Goal: Check status: Check status

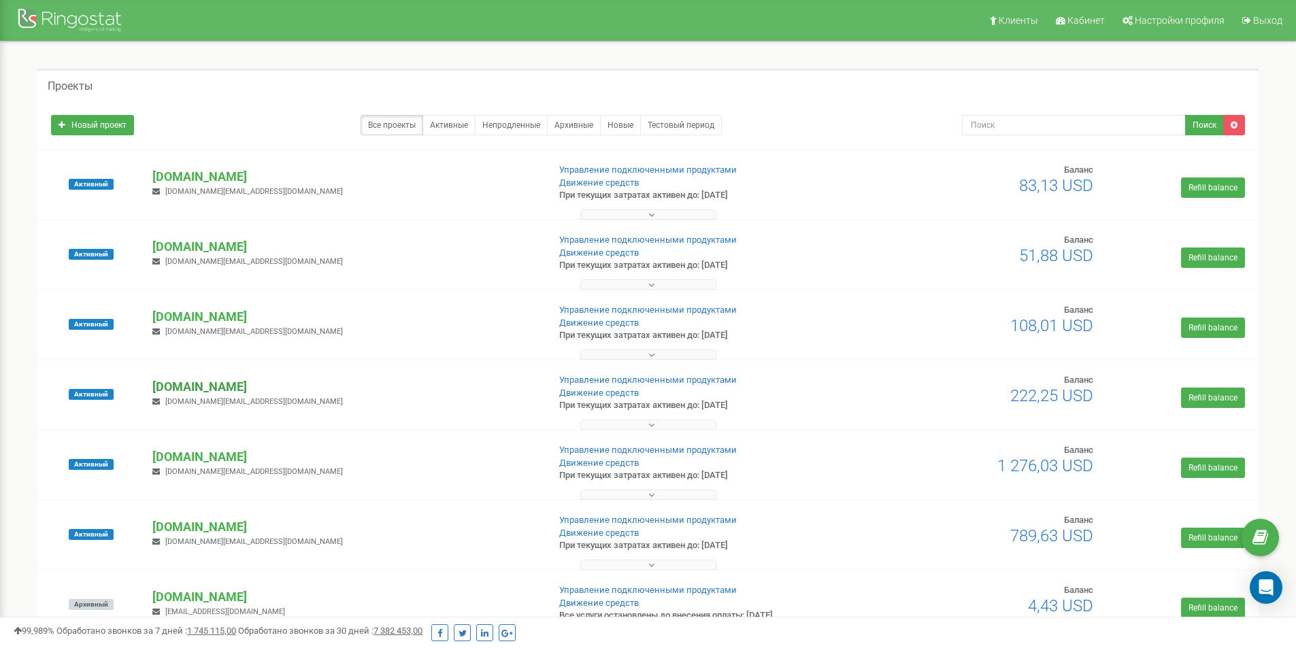
click at [186, 389] on p "[DOMAIN_NAME]" at bounding box center [344, 387] width 384 height 18
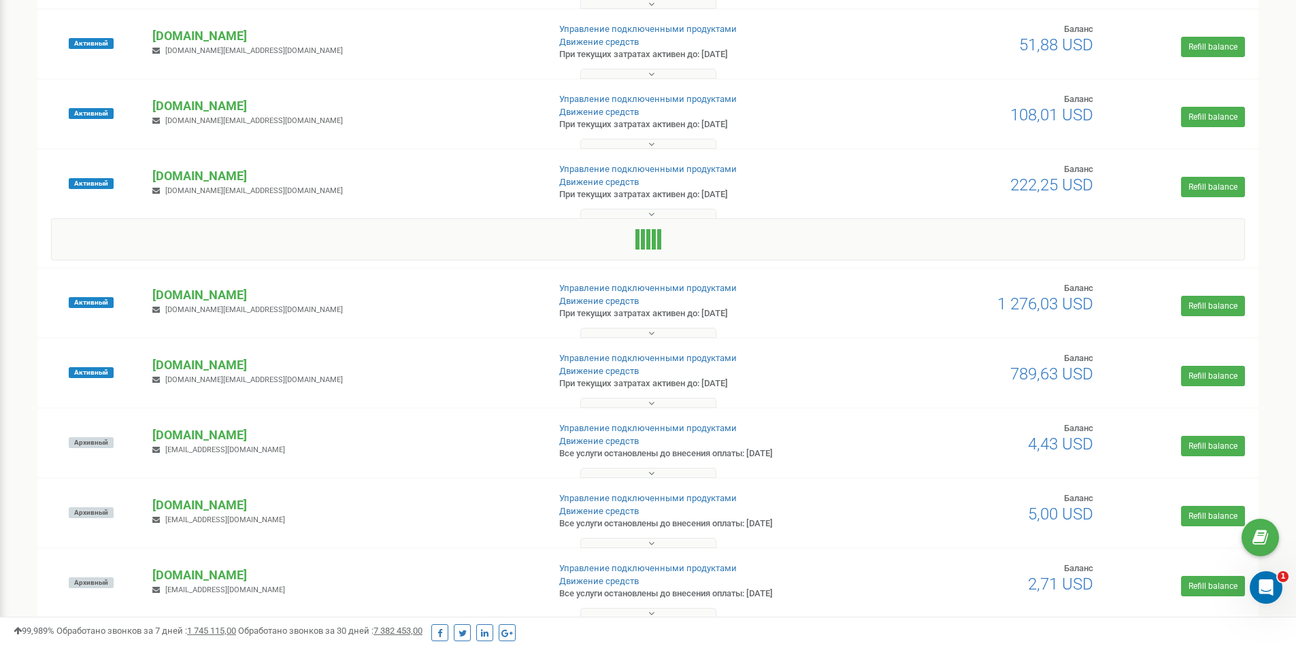
scroll to position [212, 0]
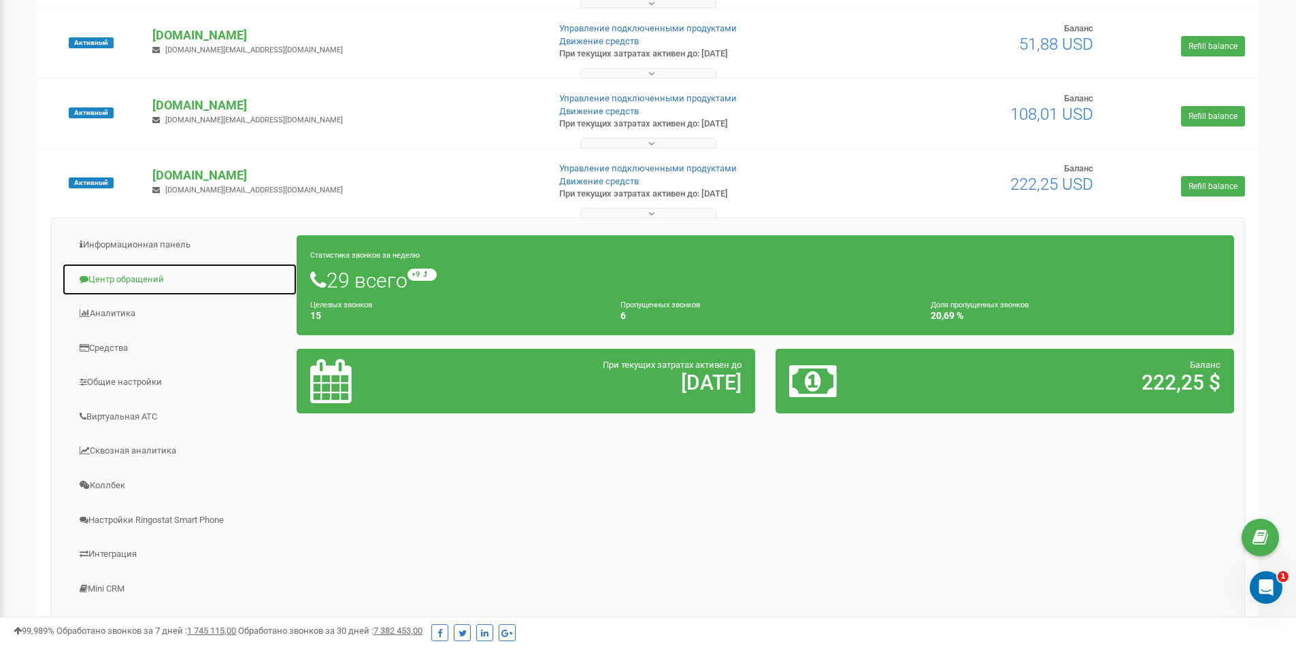
click at [124, 280] on link "Центр обращений" at bounding box center [179, 279] width 235 height 33
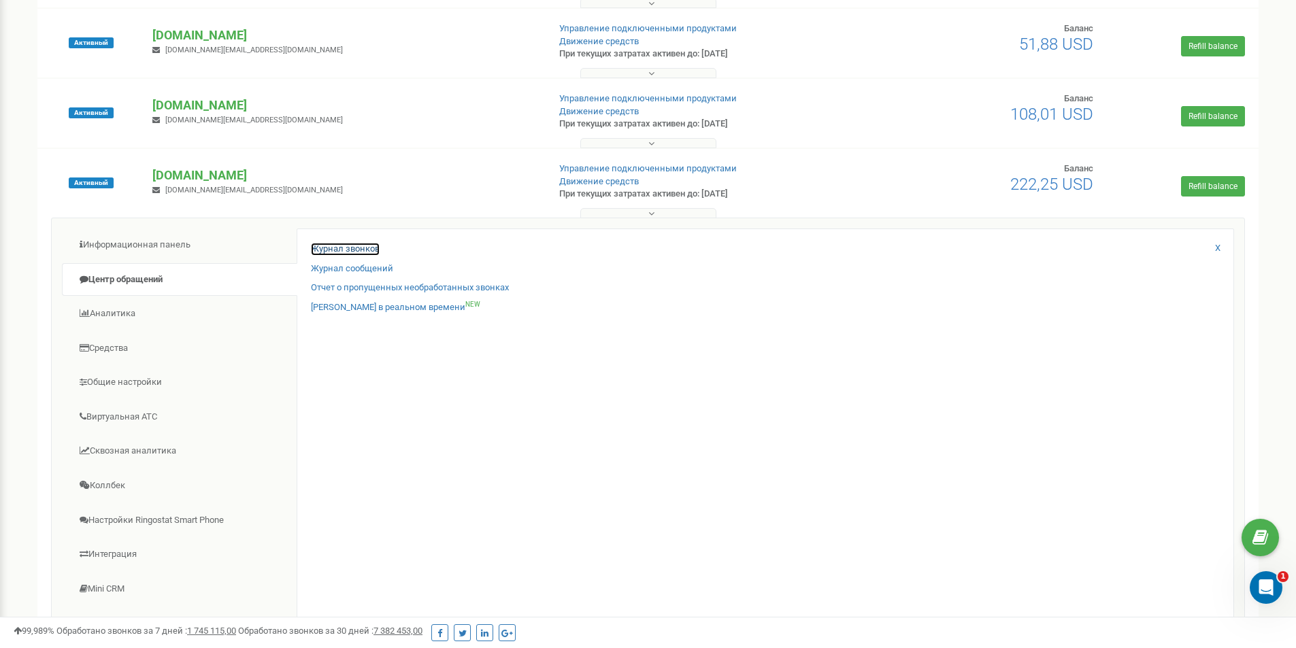
click at [333, 246] on link "Журнал звонков" at bounding box center [345, 249] width 69 height 13
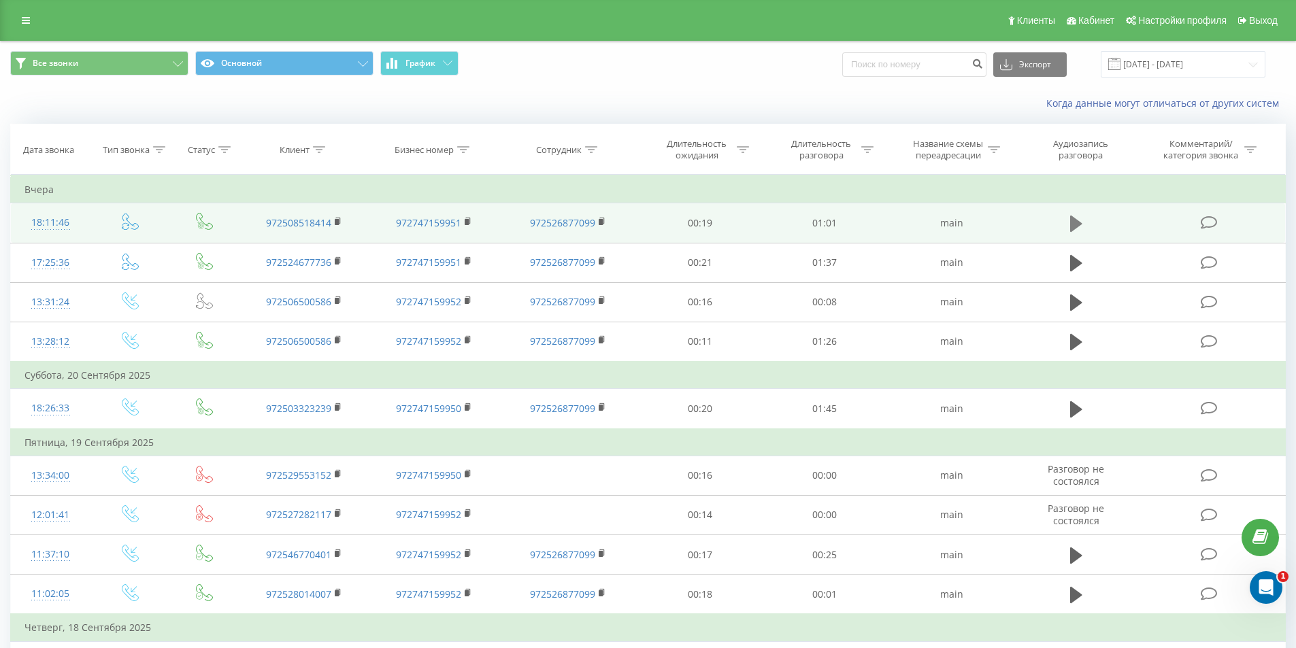
click at [1086, 231] on button at bounding box center [1076, 224] width 20 height 20
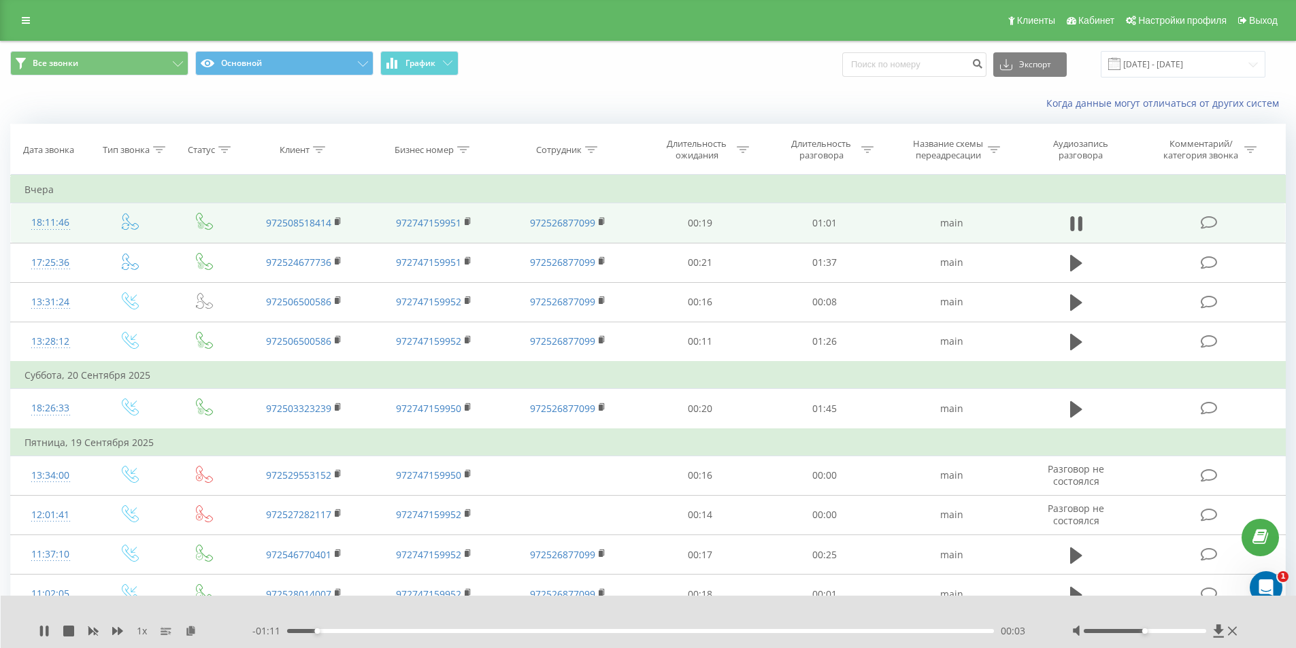
click at [1198, 629] on div at bounding box center [1156, 632] width 169 height 14
click at [1194, 629] on div at bounding box center [1145, 631] width 122 height 4
click at [1079, 222] on icon at bounding box center [1080, 223] width 4 height 15
click at [1151, 69] on input "22.08.2025 - 22.09.2025" at bounding box center [1183, 64] width 165 height 27
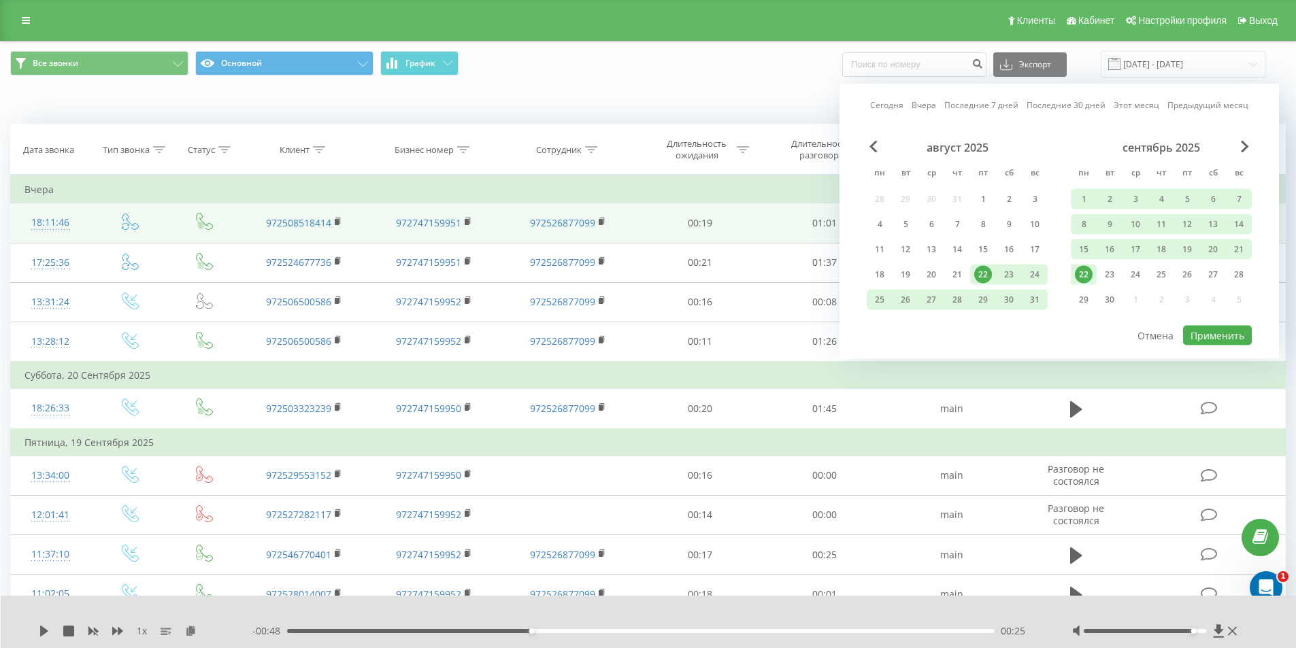
click at [658, 93] on div "Когда данные могут отличаться от других систем" at bounding box center [648, 103] width 1295 height 33
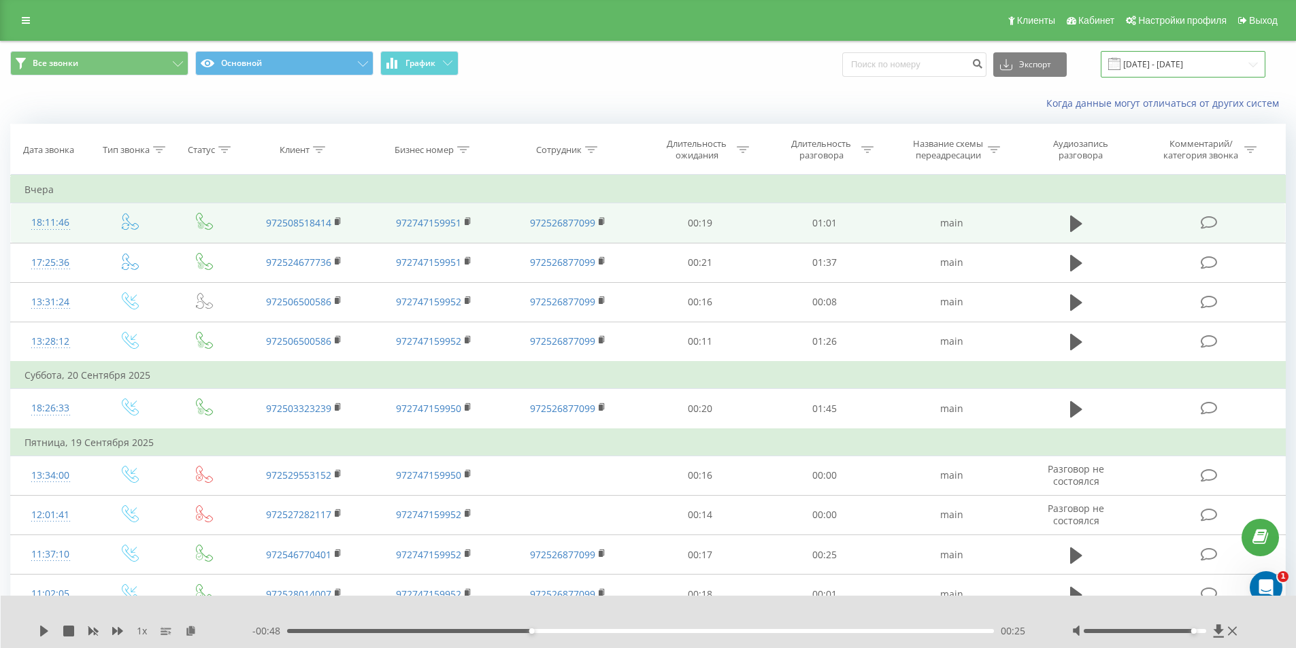
click at [1200, 65] on input "22.08.2025 - 22.09.2025" at bounding box center [1183, 64] width 165 height 27
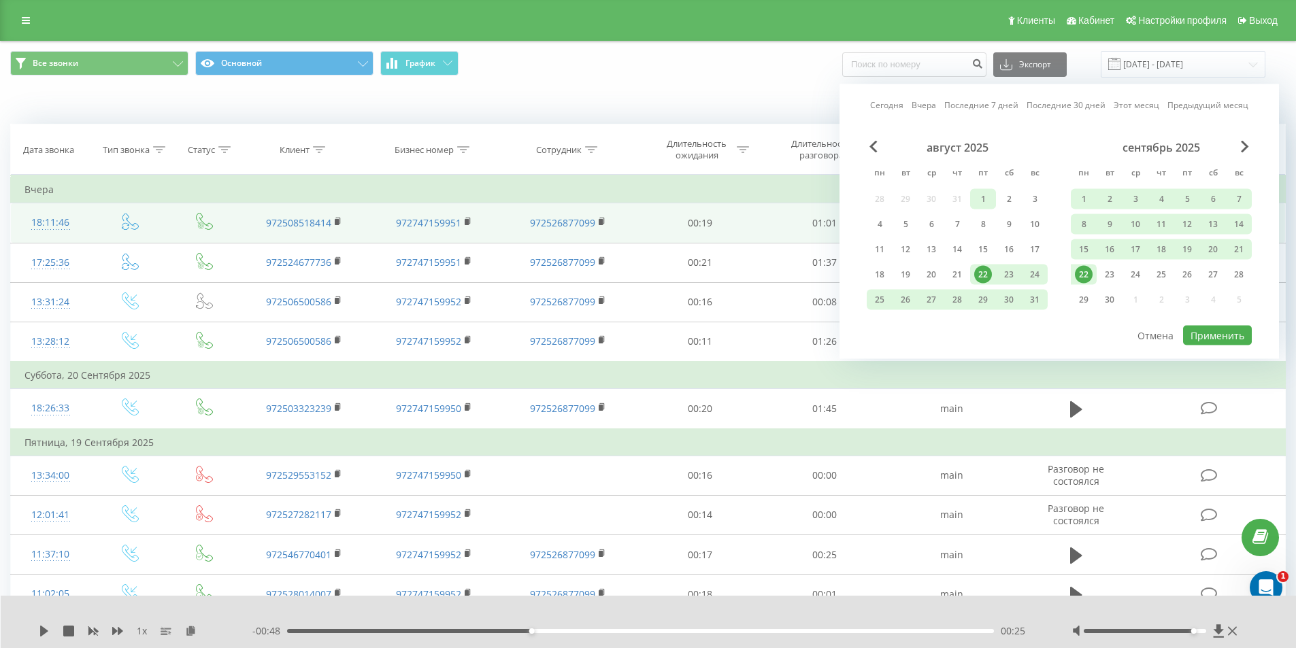
click at [983, 203] on div "1" at bounding box center [983, 200] width 18 height 18
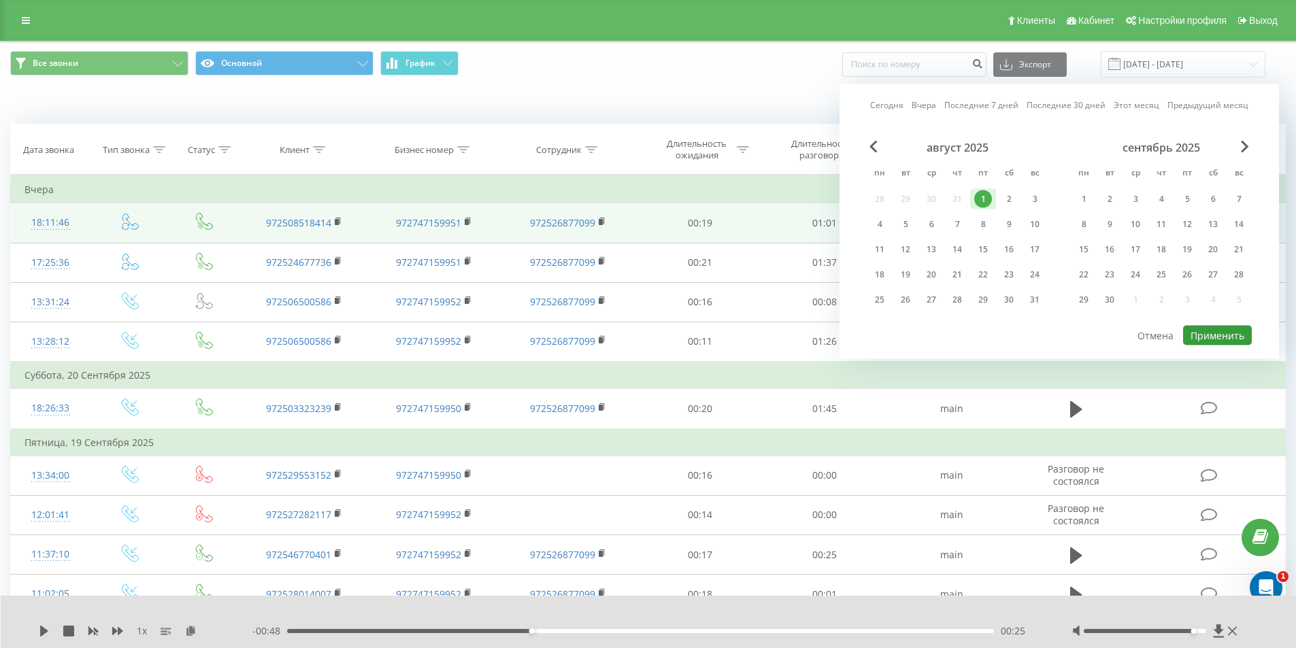
click at [1209, 339] on button "Применить" at bounding box center [1217, 336] width 69 height 20
type input "01.08.2025 - 01.08.2025"
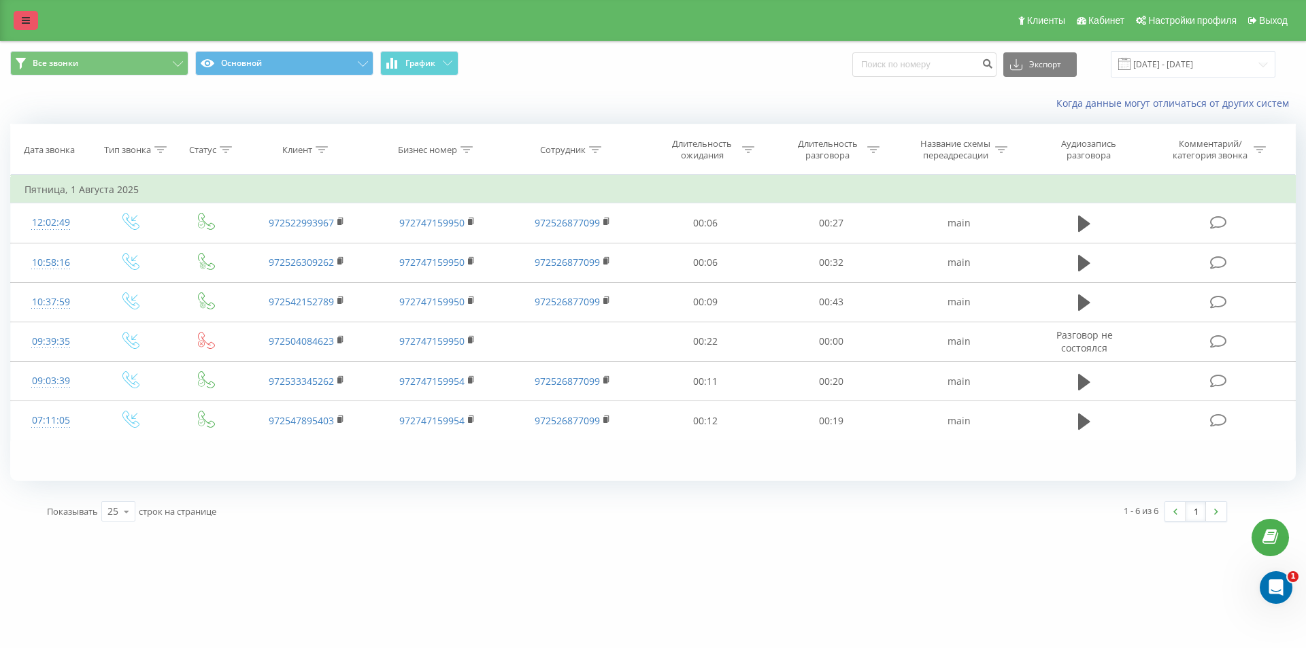
click at [32, 18] on link at bounding box center [26, 20] width 24 height 19
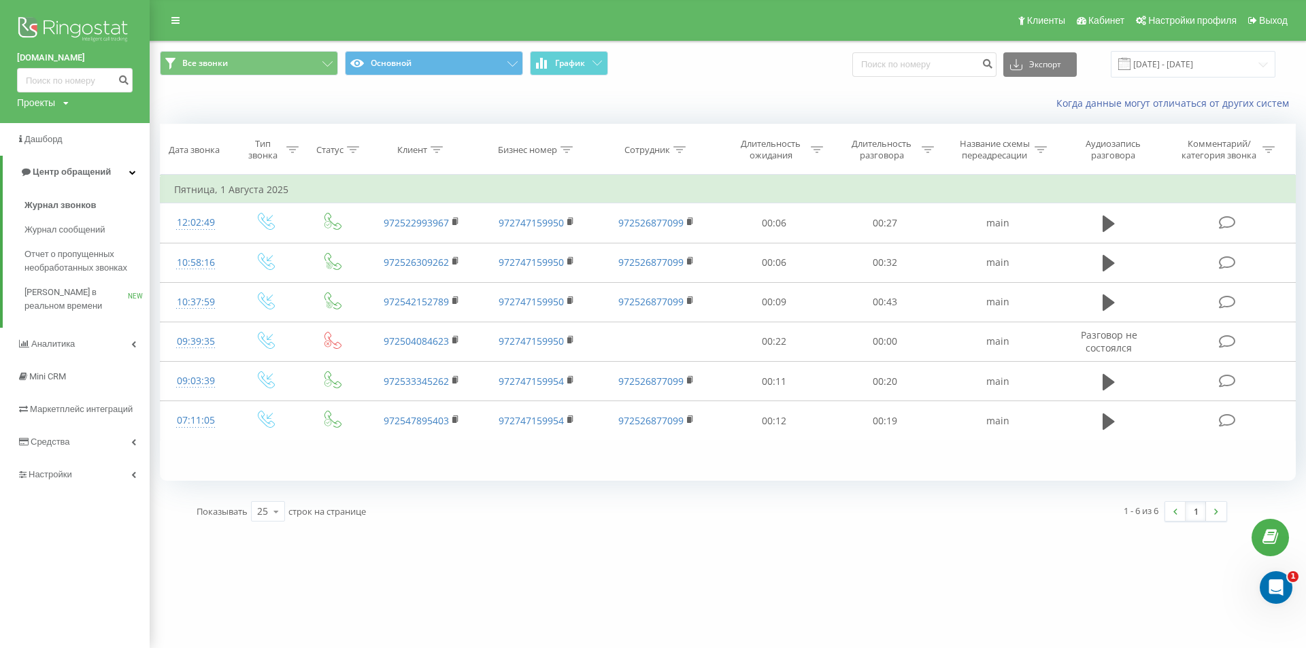
click at [61, 21] on img at bounding box center [75, 31] width 116 height 34
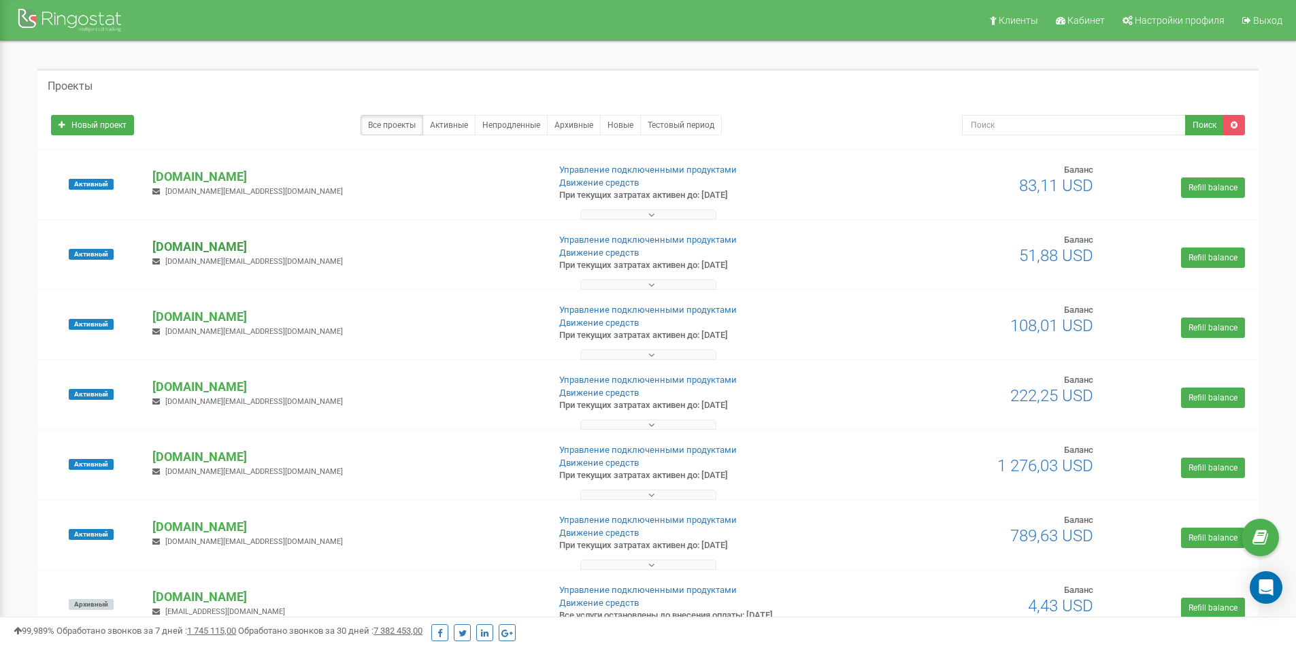
click at [193, 248] on p "[DOMAIN_NAME]" at bounding box center [344, 247] width 384 height 18
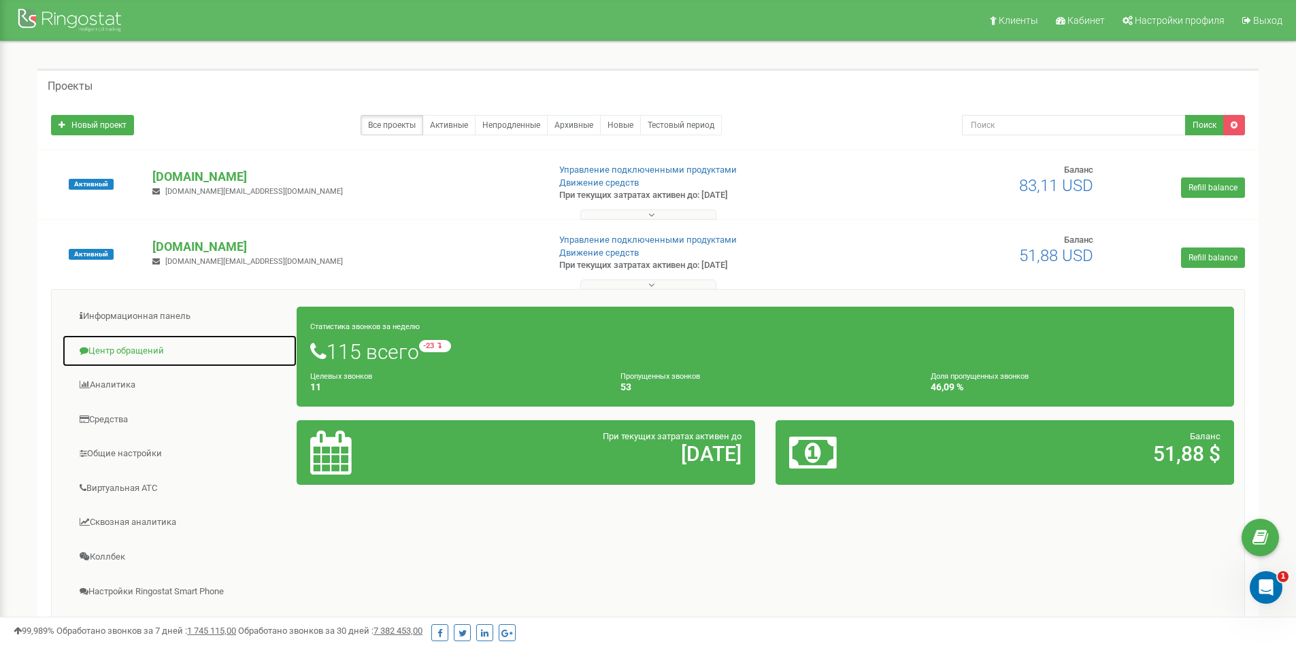
click at [129, 352] on link "Центр обращений" at bounding box center [179, 351] width 235 height 33
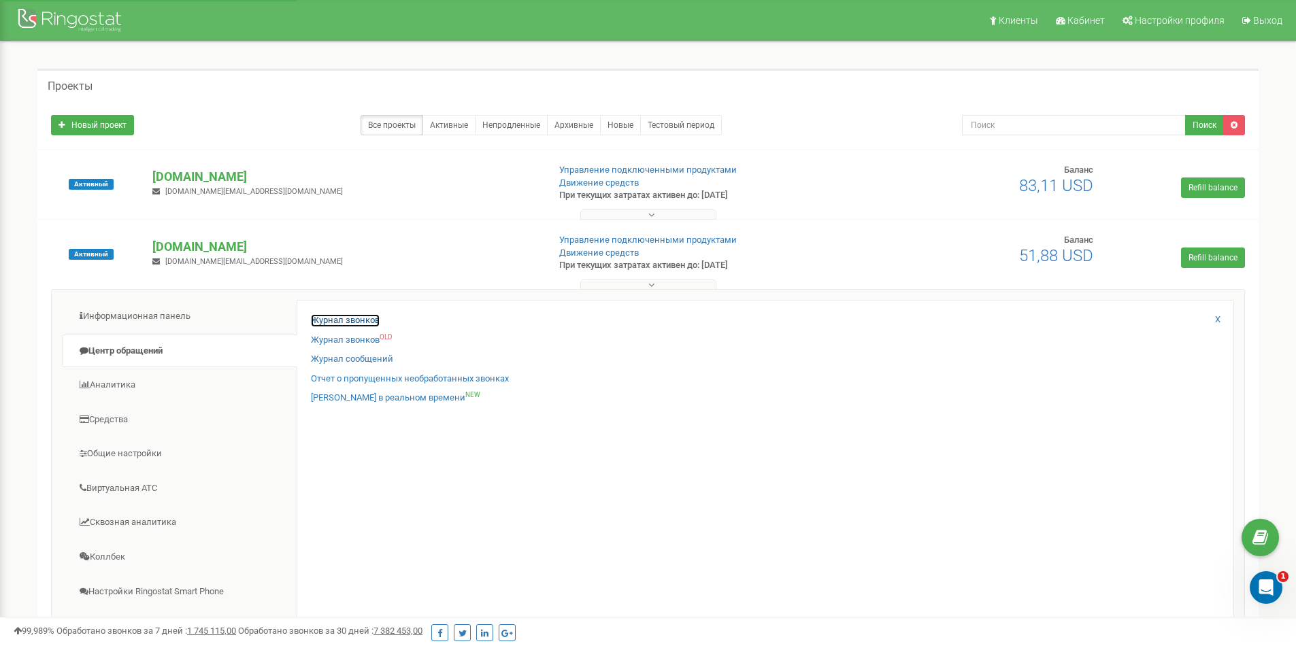
click at [333, 317] on link "Журнал звонков" at bounding box center [345, 320] width 69 height 13
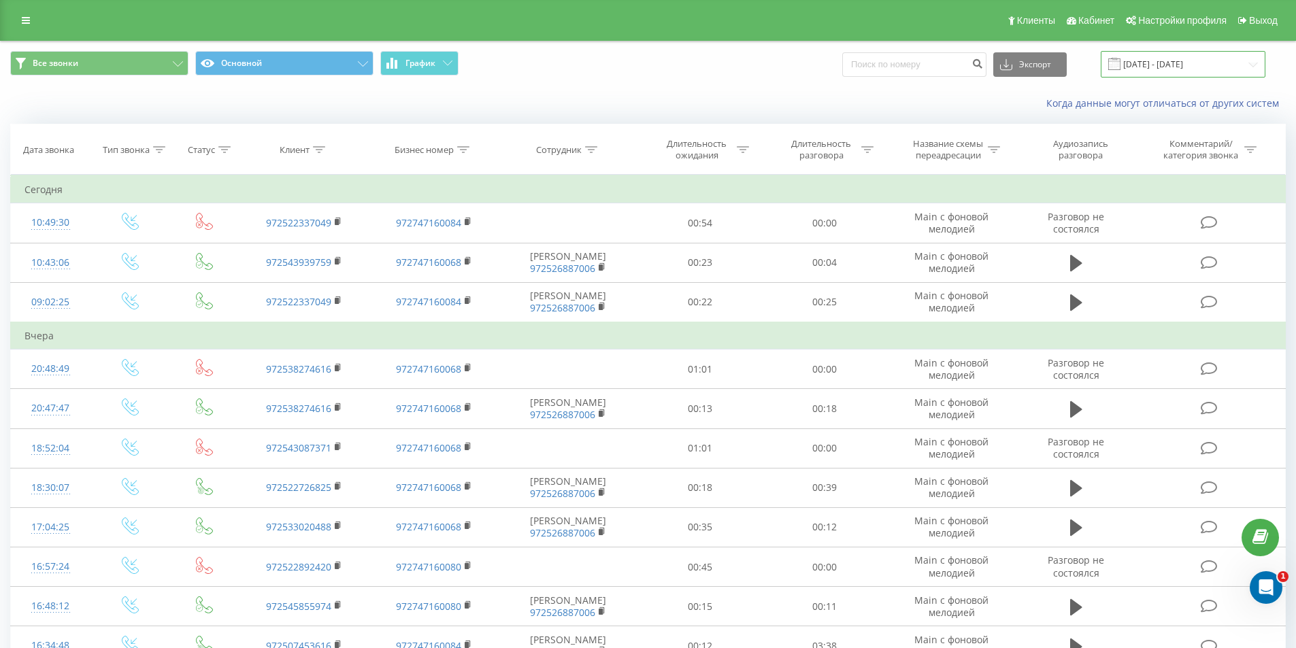
click at [1146, 70] on input "22.08.2025 - 22.09.2025" at bounding box center [1183, 64] width 165 height 27
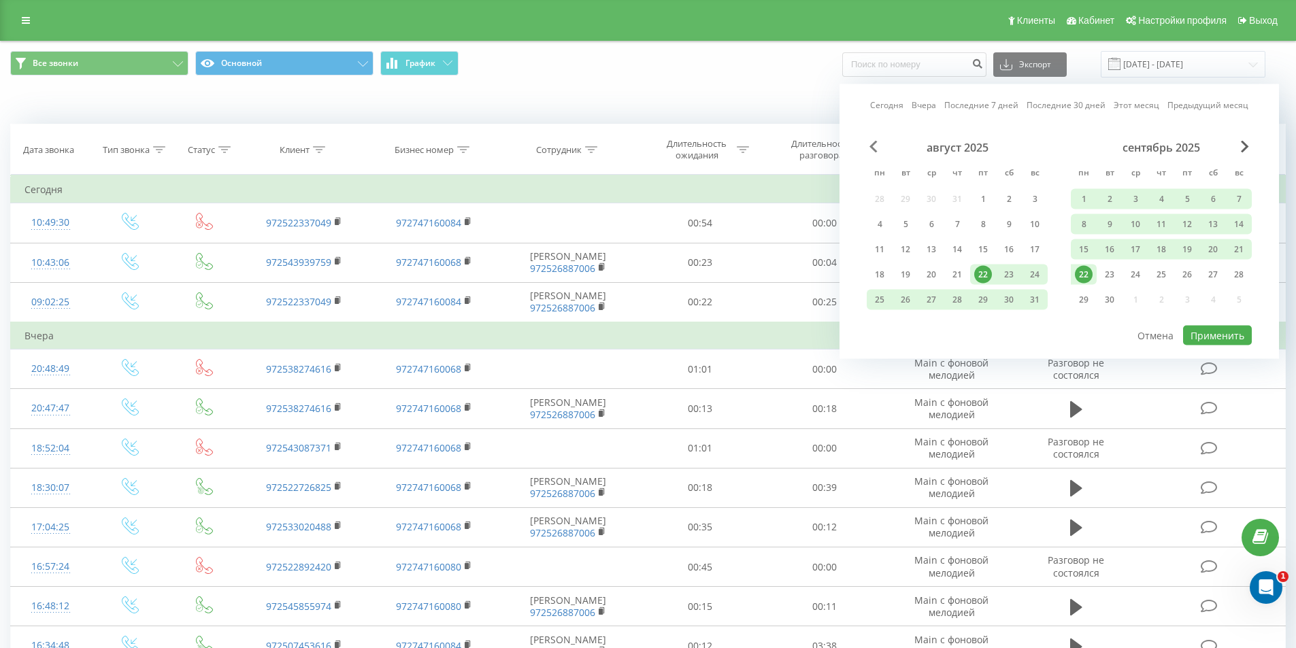
click at [876, 144] on span "Previous Month" at bounding box center [874, 147] width 8 height 12
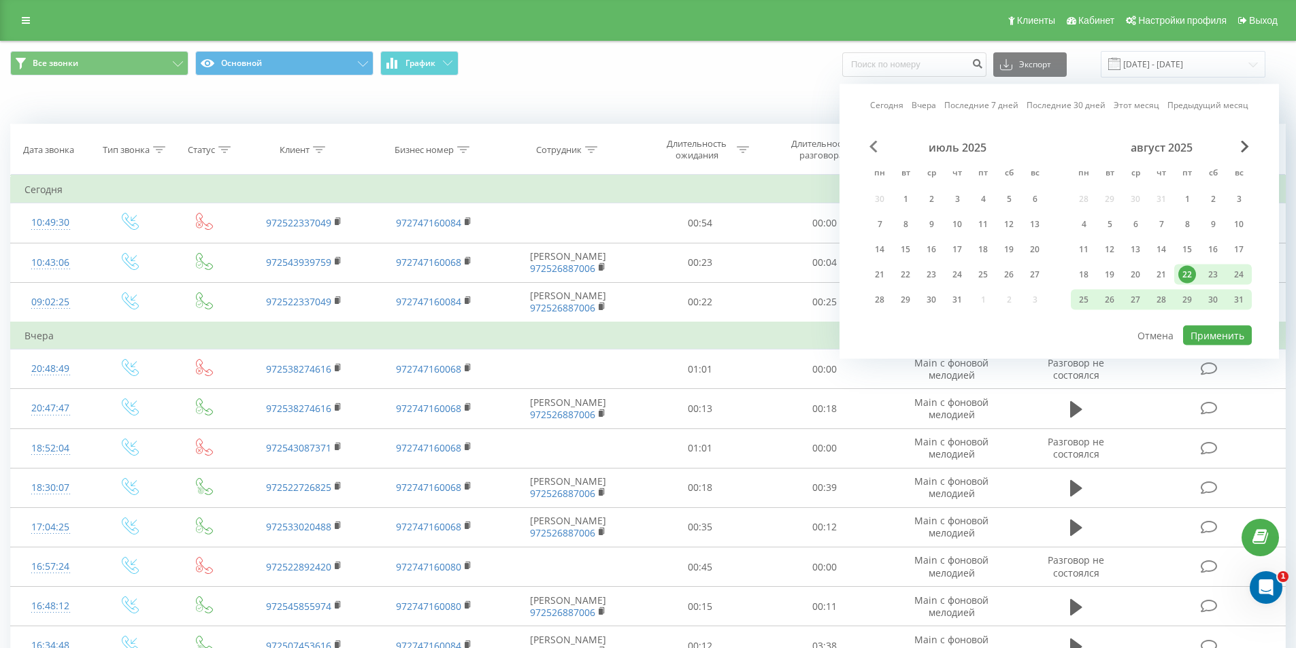
click at [872, 143] on span "Previous Month" at bounding box center [874, 147] width 8 height 12
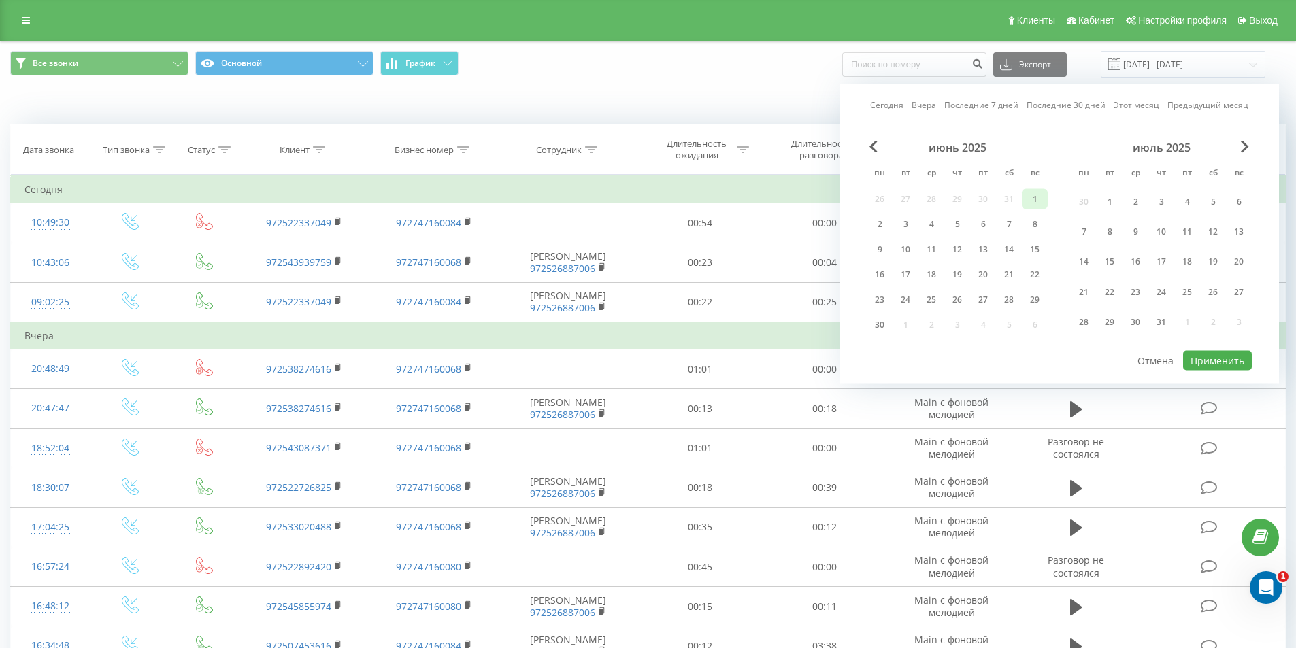
click at [1032, 203] on div "1" at bounding box center [1035, 200] width 18 height 18
click at [886, 323] on div "30" at bounding box center [880, 325] width 18 height 18
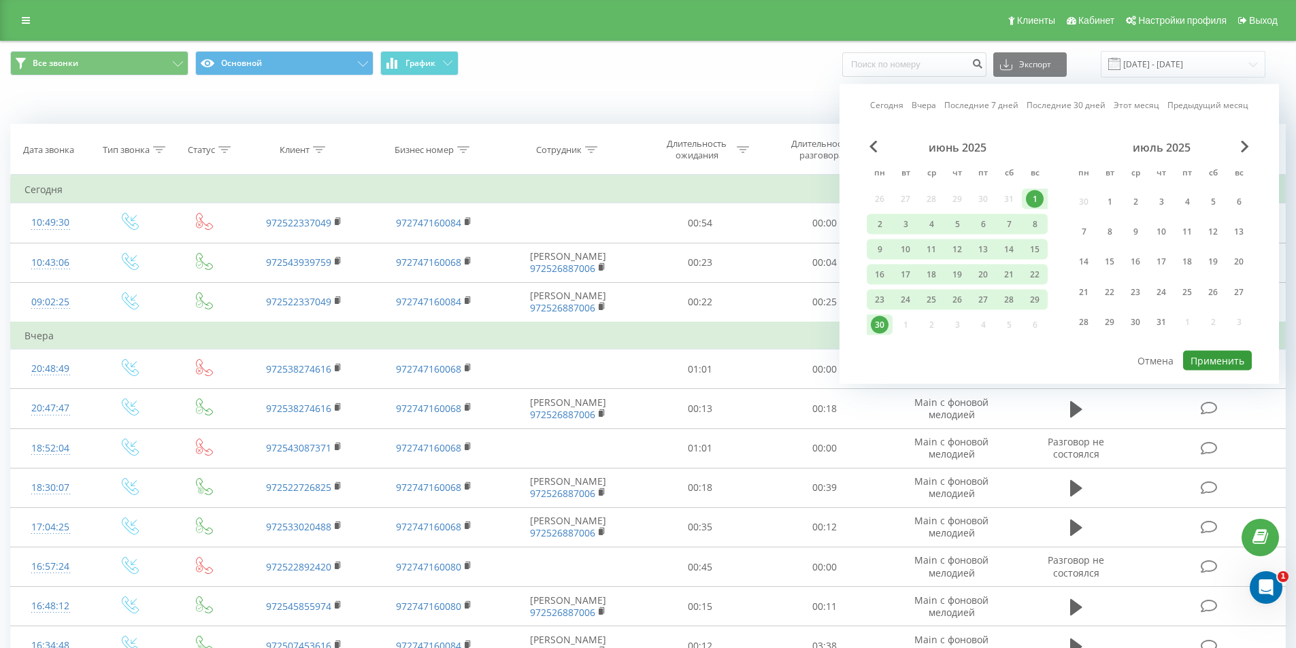
click at [1220, 355] on button "Применить" at bounding box center [1217, 361] width 69 height 20
type input "01.06.2025 - 30.06.2025"
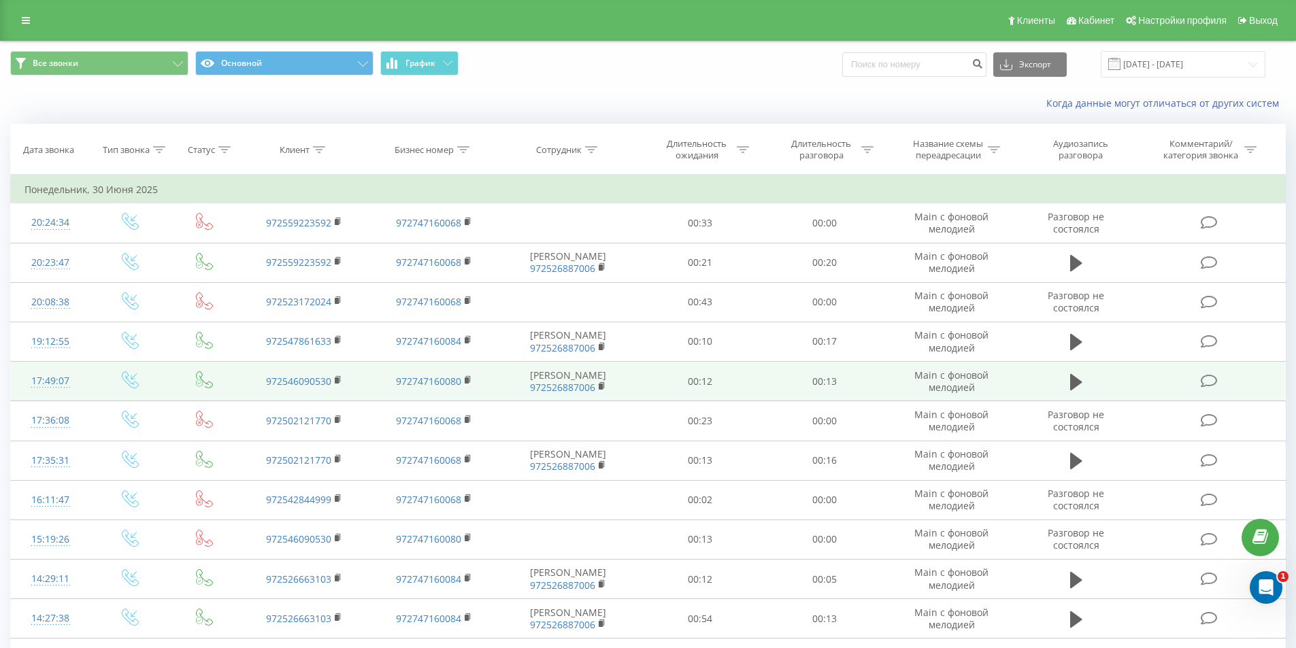
scroll to position [623, 0]
